Goal: Task Accomplishment & Management: Manage account settings

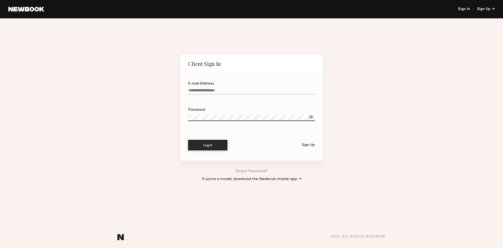
click at [122, 90] on div "Client Sign In E-mail Address Password Log In Sign Up Forgot Password? If you’r…" at bounding box center [251, 132] width 503 height 229
